Goal: Information Seeking & Learning: Check status

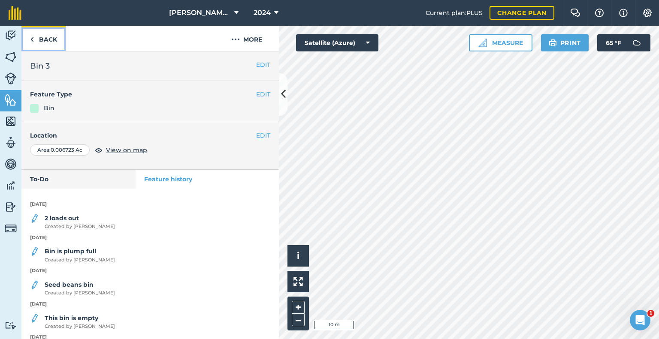
click at [51, 39] on link "Back" at bounding box center [43, 38] width 44 height 25
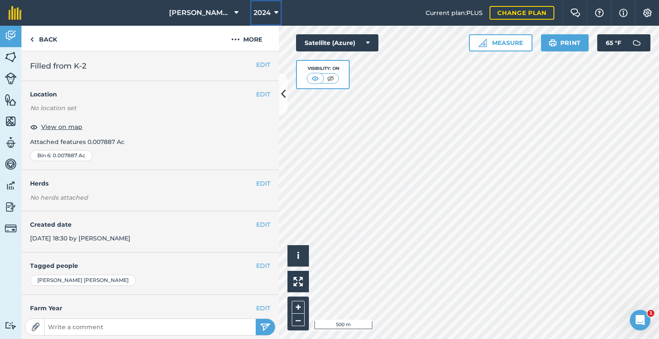
click at [271, 12] on button "2024" at bounding box center [266, 13] width 32 height 26
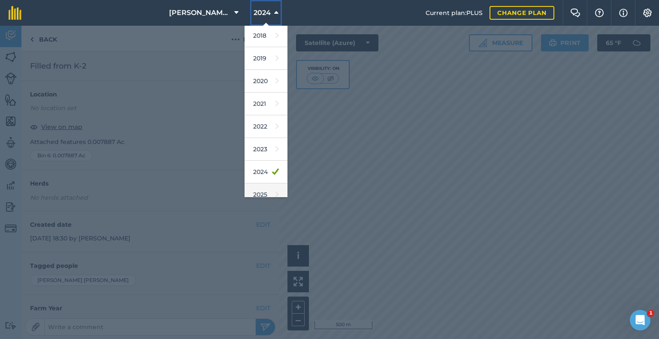
scroll to position [43, 0]
click at [261, 175] on link "2025" at bounding box center [265, 176] width 43 height 23
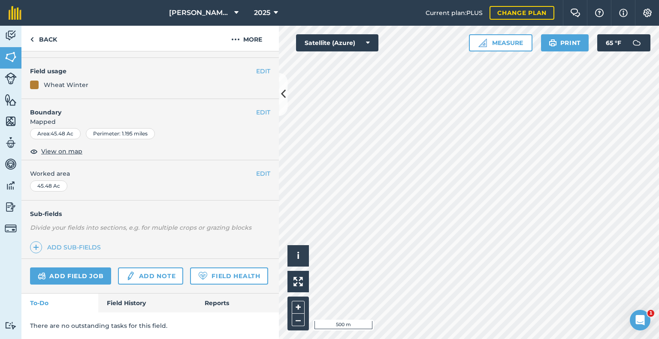
scroll to position [87, 0]
click at [132, 298] on link "Field History" at bounding box center [146, 303] width 97 height 19
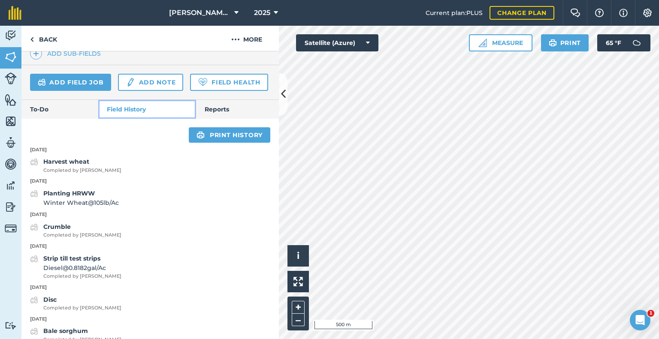
scroll to position [259, 0]
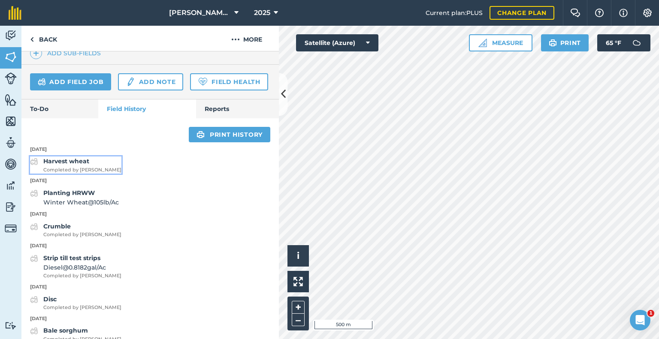
click at [75, 165] on strong "Harvest wheat" at bounding box center [66, 161] width 46 height 8
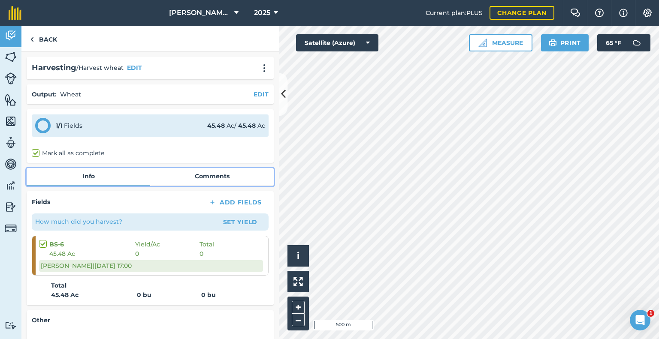
click at [186, 173] on link "Comments" at bounding box center [211, 176] width 123 height 16
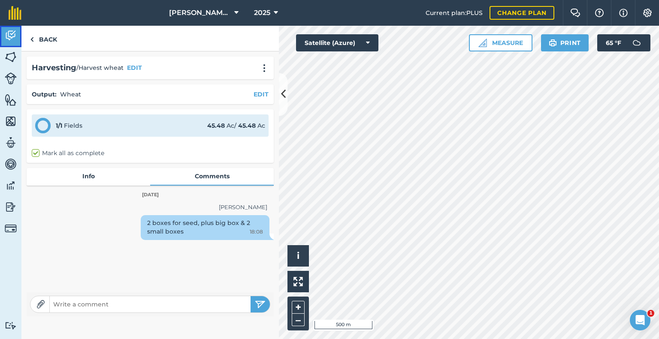
click at [10, 36] on img at bounding box center [11, 35] width 12 height 13
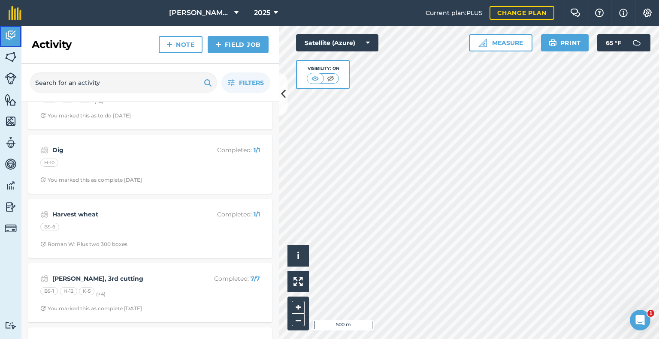
scroll to position [815, 0]
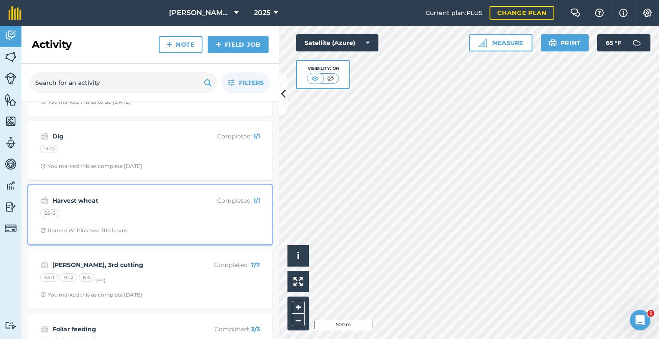
click at [164, 205] on div "Harvest wheat Completed : 1 / 1 BS-6 Roman W: Plus two 300 boxes" at bounding box center [149, 214] width 233 height 49
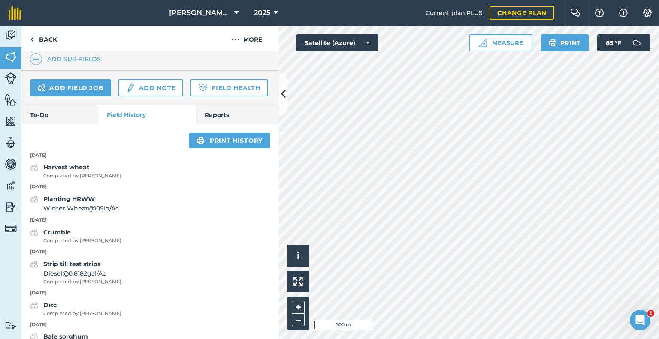
scroll to position [300, 0]
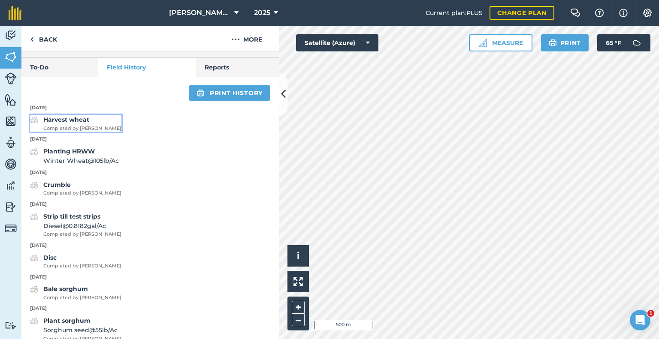
click at [79, 123] on strong "Harvest wheat" at bounding box center [66, 120] width 46 height 8
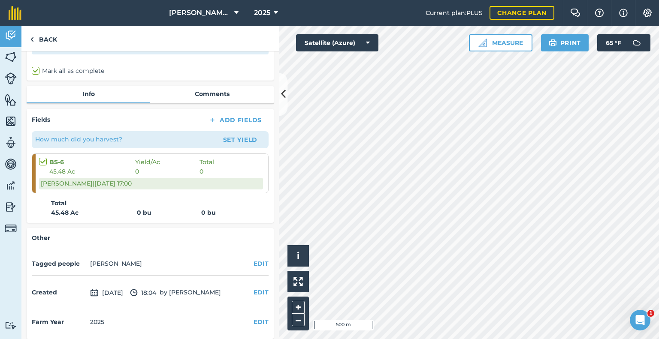
scroll to position [86, 0]
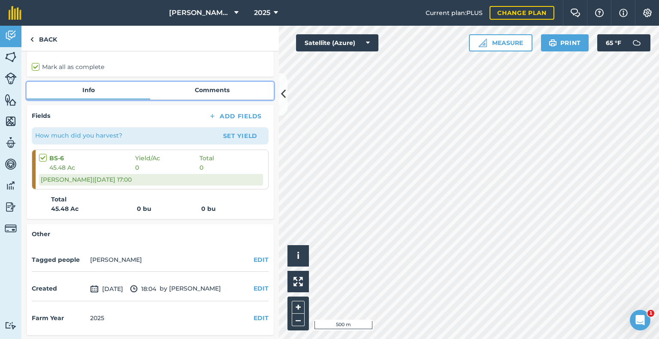
click at [209, 91] on link "Comments" at bounding box center [211, 90] width 123 height 16
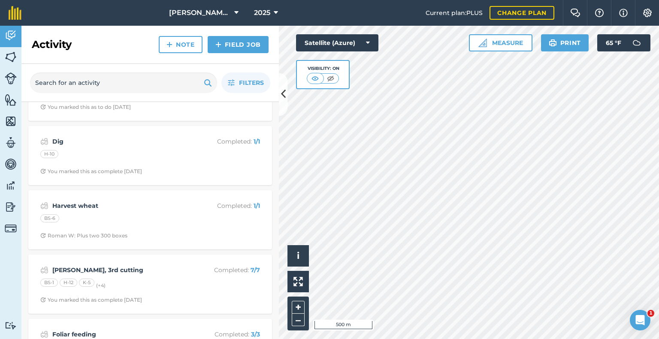
scroll to position [815, 0]
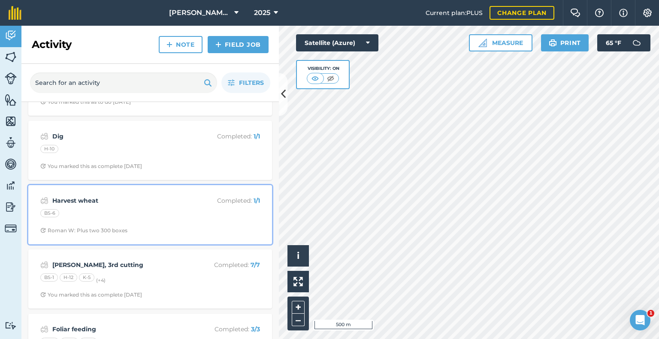
click at [141, 220] on div "Harvest wheat Completed : 1 / 1 BS-6 Roman W: Plus two 300 boxes" at bounding box center [149, 214] width 233 height 49
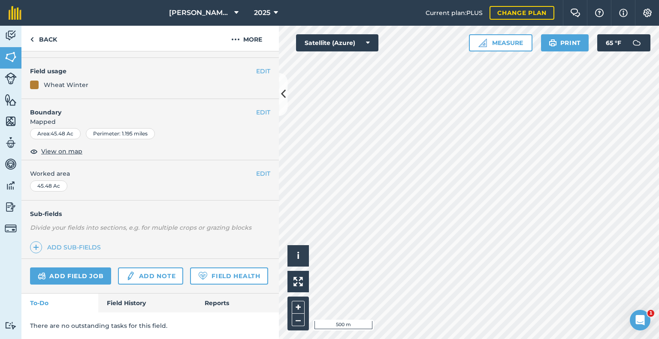
scroll to position [87, 0]
click at [138, 307] on link "Field History" at bounding box center [146, 303] width 97 height 19
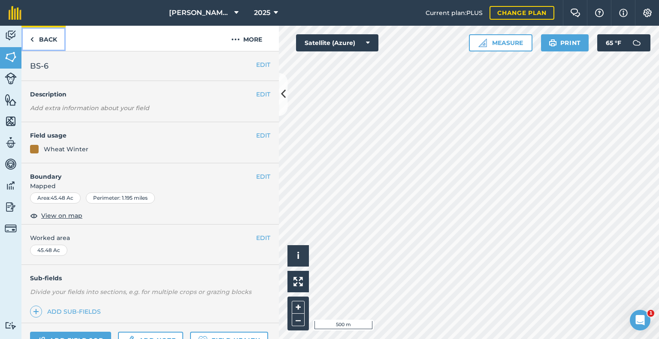
click at [43, 36] on link "Back" at bounding box center [43, 38] width 44 height 25
